Goal: Information Seeking & Learning: Learn about a topic

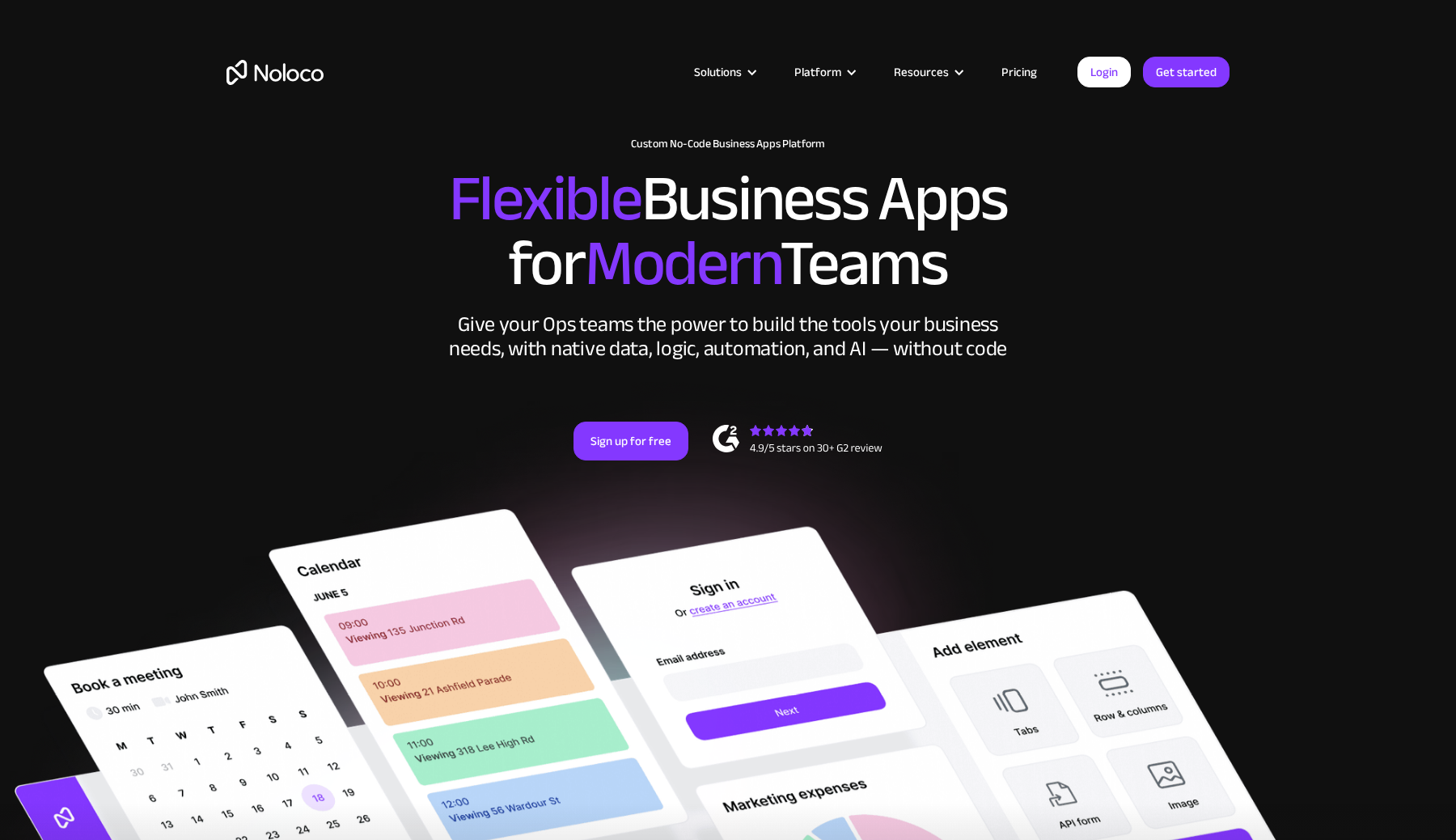
click at [1023, 71] on link "Pricing" at bounding box center [1019, 72] width 76 height 21
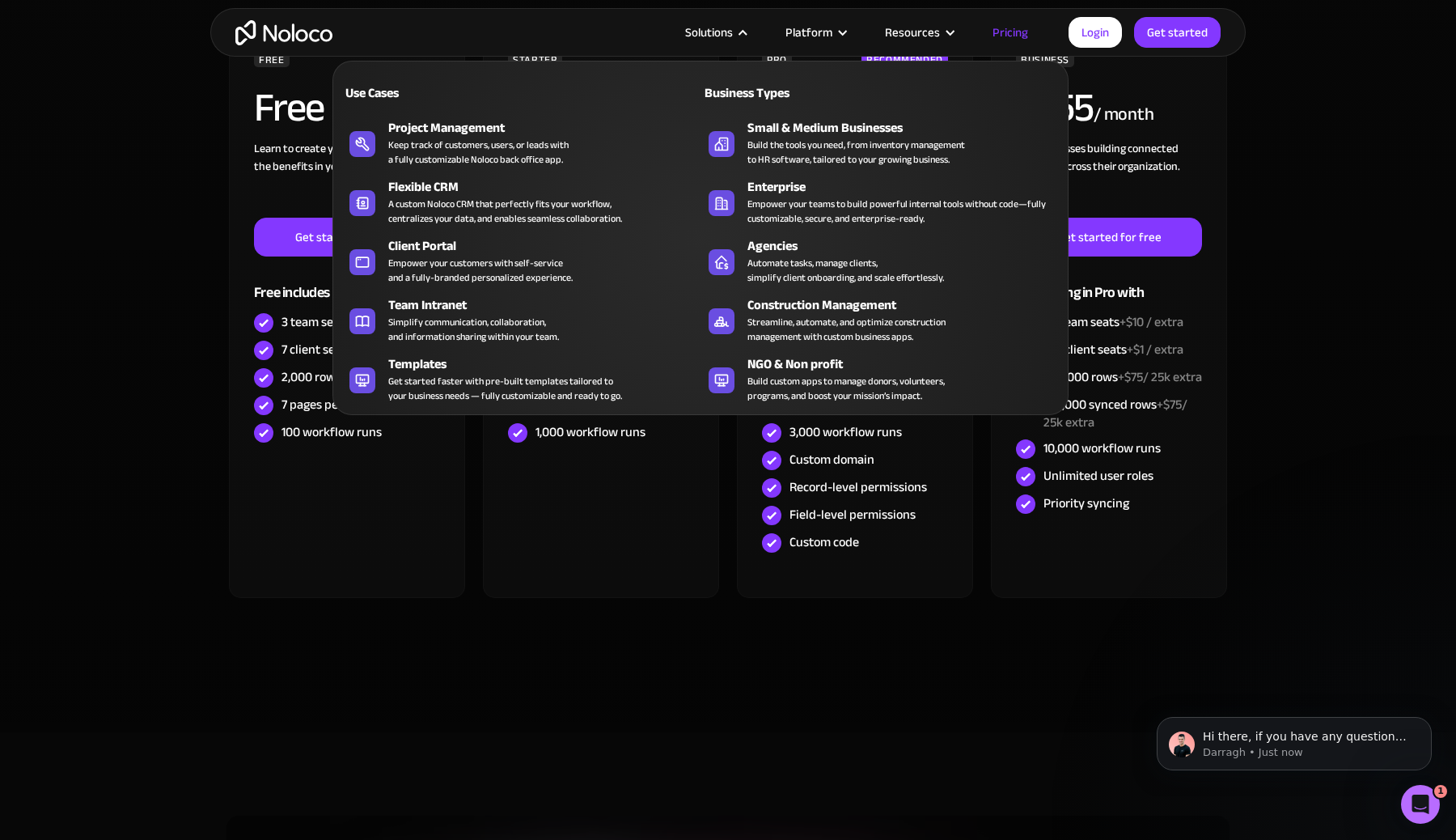
click at [746, 32] on div at bounding box center [742, 32] width 12 height 12
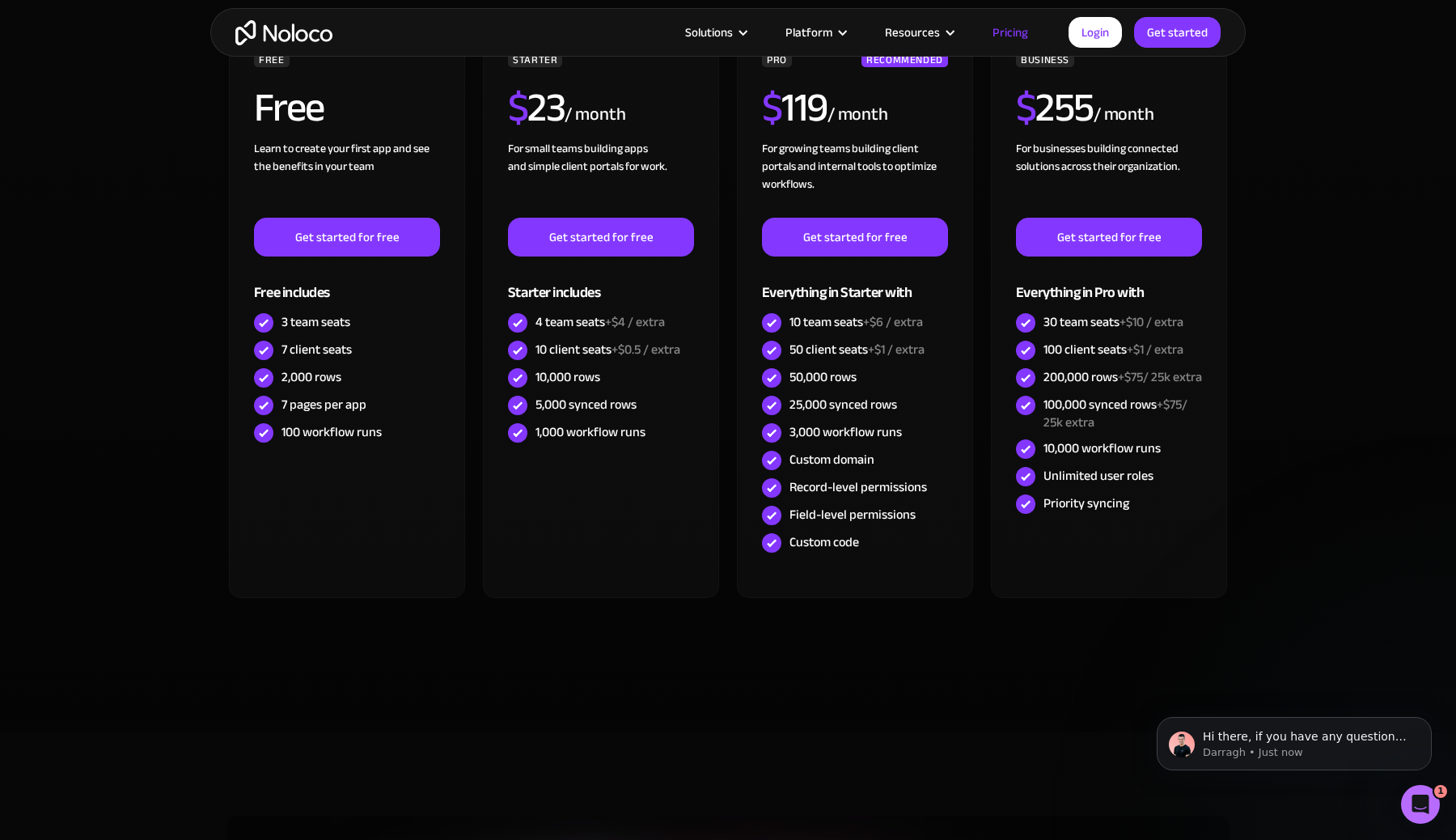
click at [746, 32] on div at bounding box center [742, 32] width 12 height 12
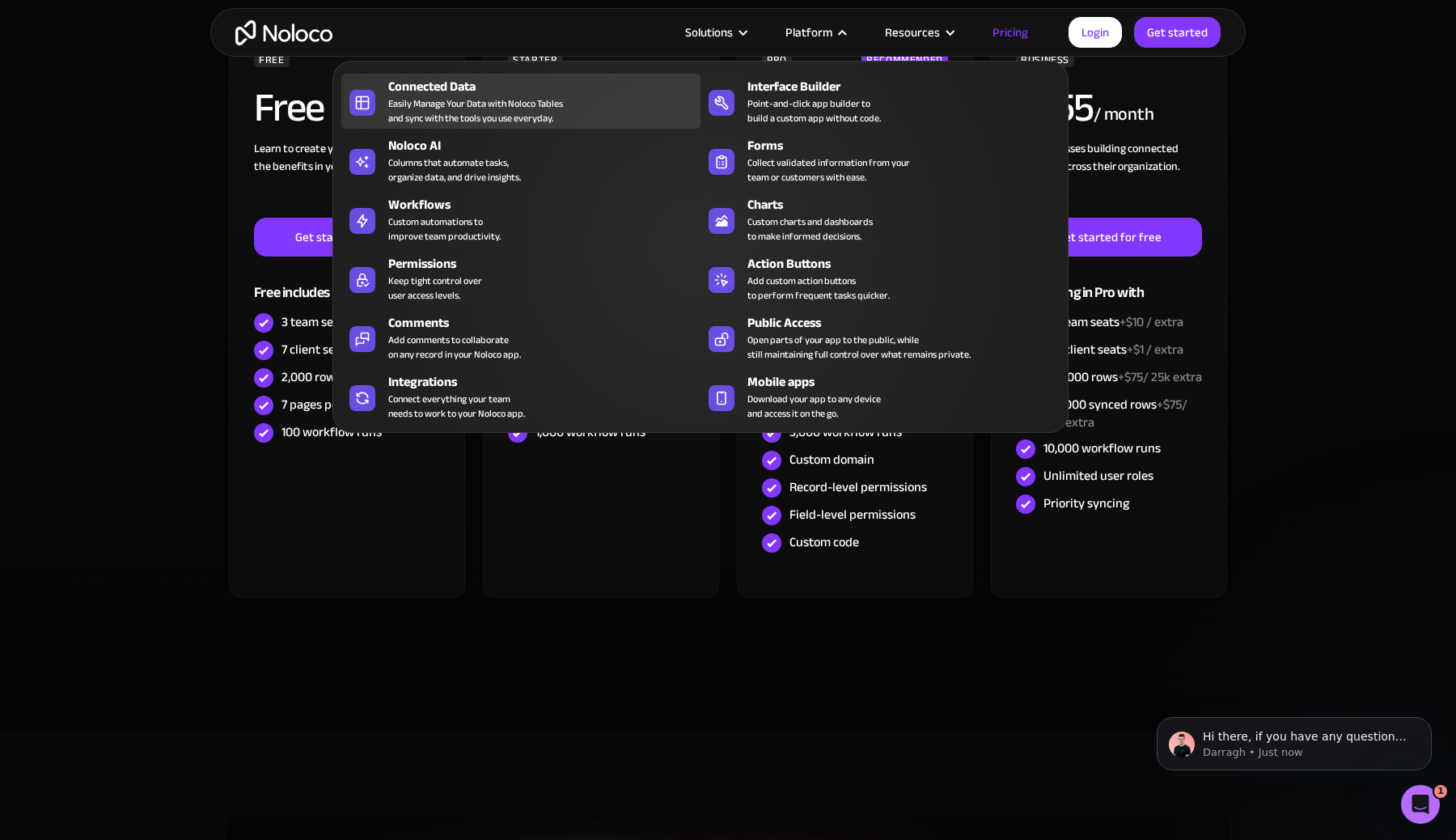
click at [457, 96] on div "Easily Manage Your Data with Noloco Tables and sync with the tools you use ever…" at bounding box center [476, 111] width 175 height 29
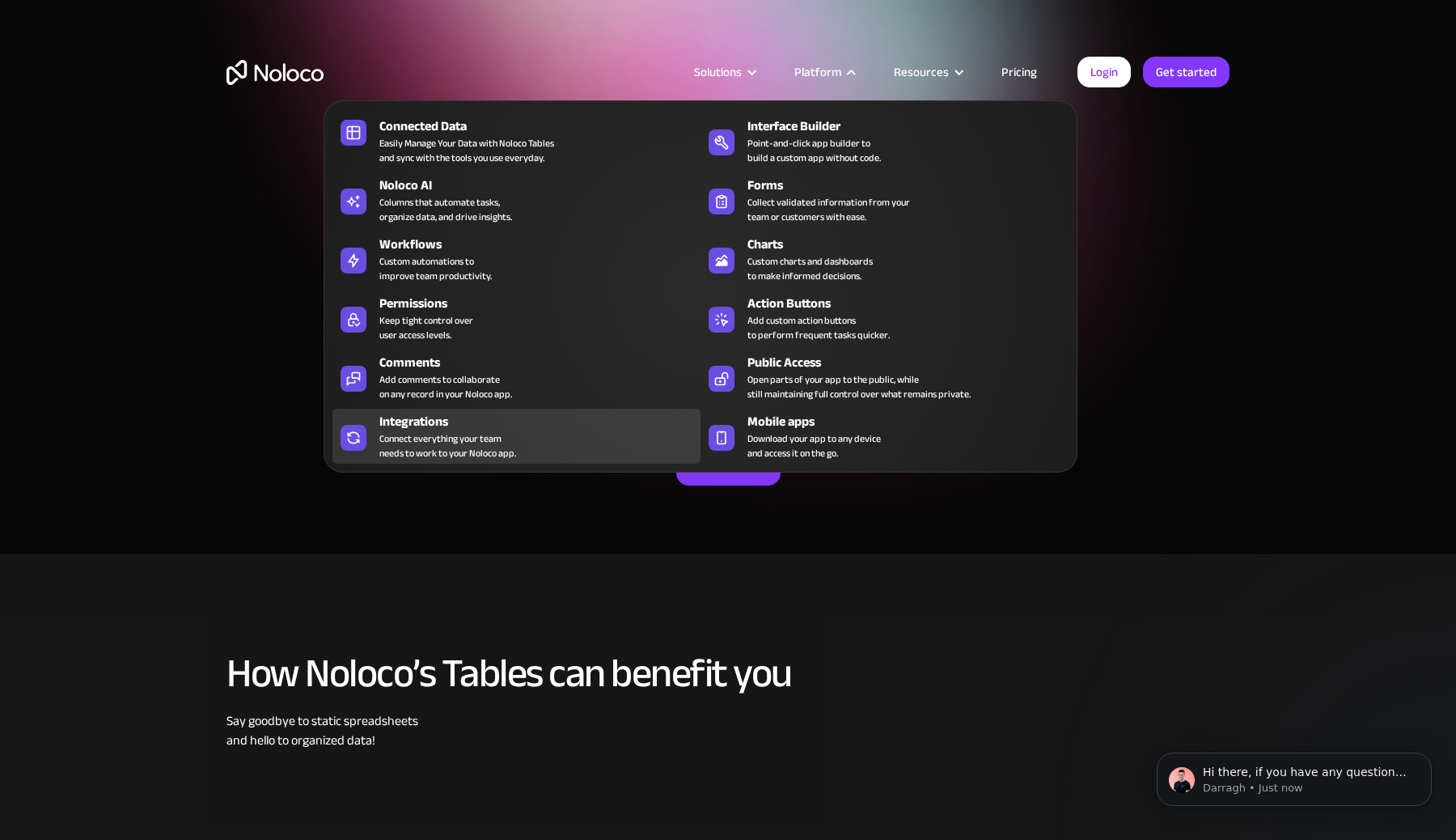
click at [421, 450] on div "Connect everything your team needs to work to your Noloco app." at bounding box center [447, 446] width 137 height 29
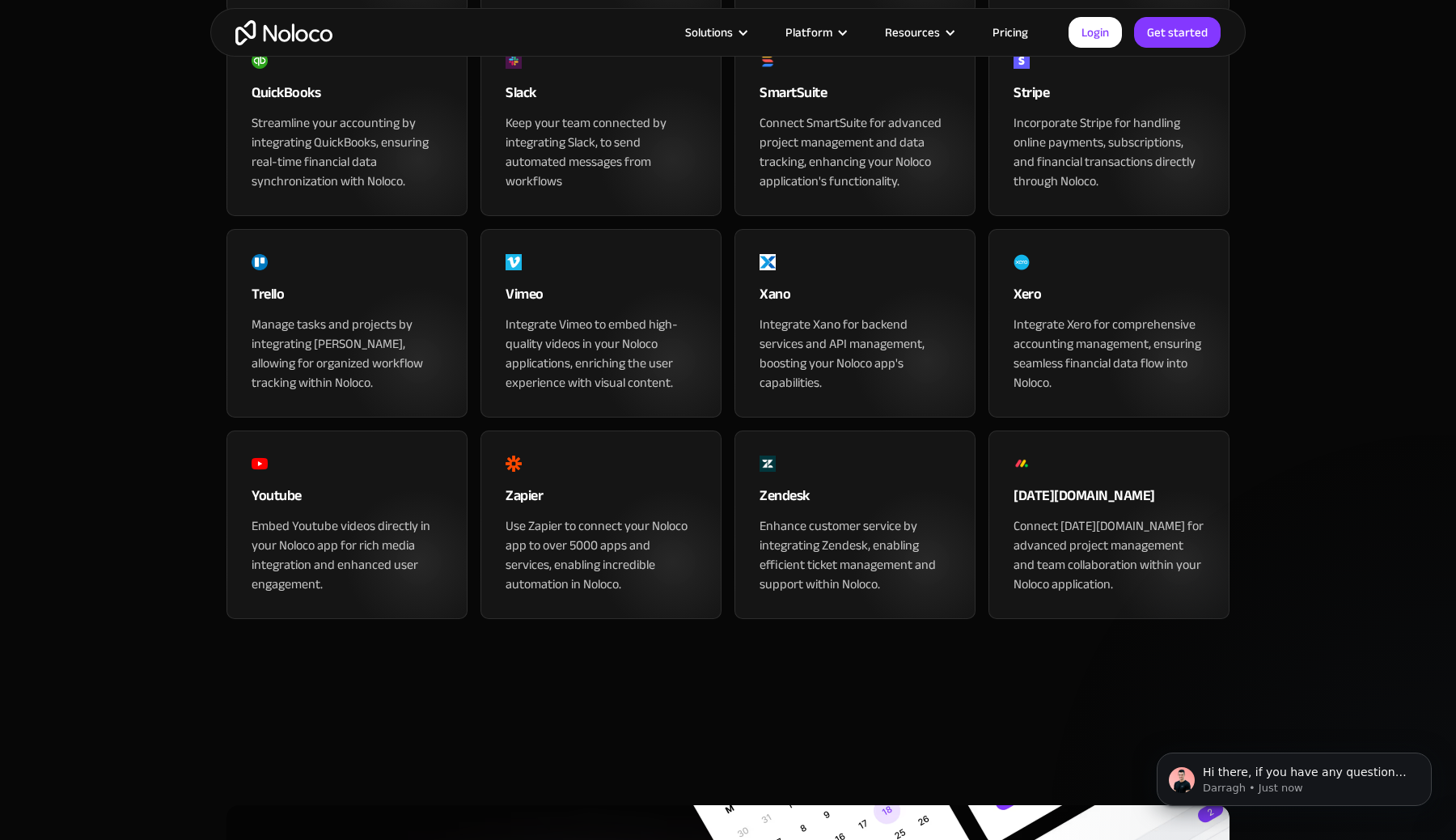
scroll to position [1777, 0]
